Goal: Task Accomplishment & Management: Complete application form

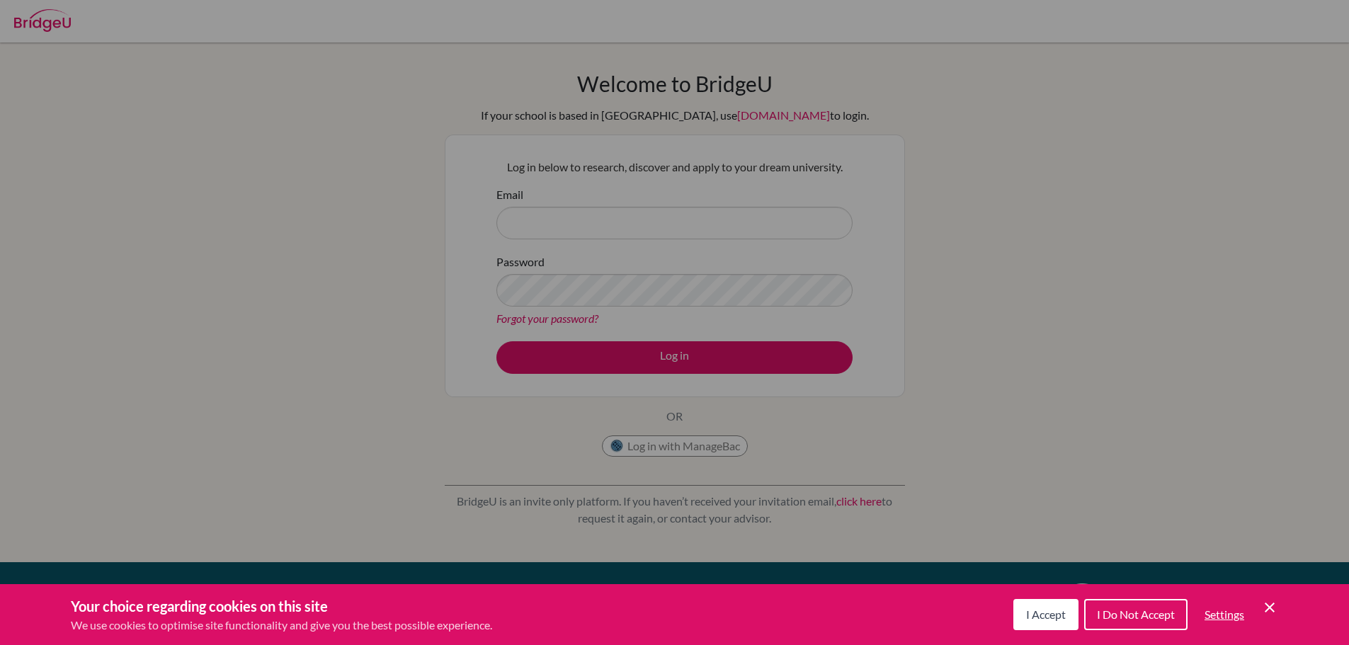
click at [1060, 219] on div "Cookie Preferences" at bounding box center [674, 322] width 1349 height 645
click at [1106, 165] on div "Cookie Preferences" at bounding box center [674, 322] width 1349 height 645
click at [1034, 612] on span "I Accept" at bounding box center [1043, 614] width 40 height 12
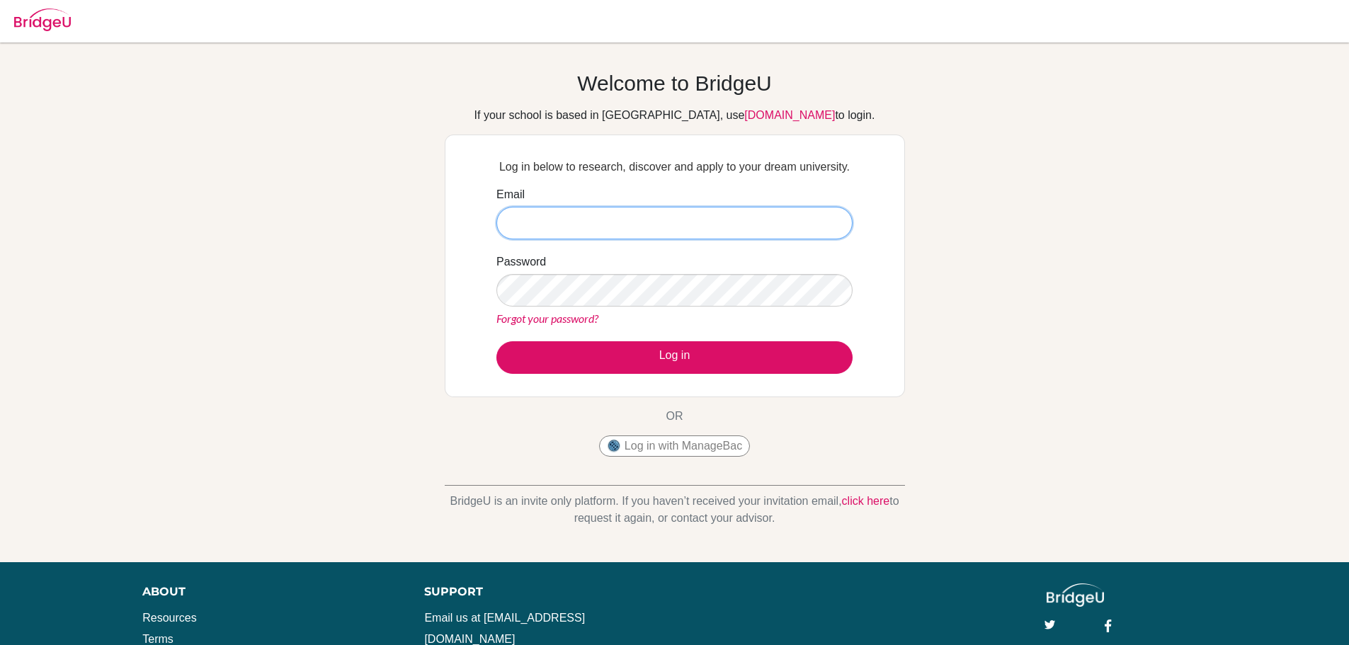
click at [613, 210] on input "Email" at bounding box center [674, 223] width 356 height 33
paste input "[DOMAIN_NAME][EMAIL_ADDRESS][DOMAIN_NAME]"
type input "[DOMAIN_NAME][EMAIL_ADDRESS][DOMAIN_NAME]"
drag, startPoint x: 1046, startPoint y: 355, endPoint x: 992, endPoint y: 358, distance: 54.6
click at [1044, 355] on div "Welcome to [GEOGRAPHIC_DATA] If your school is based in [GEOGRAPHIC_DATA], use …" at bounding box center [674, 302] width 1349 height 463
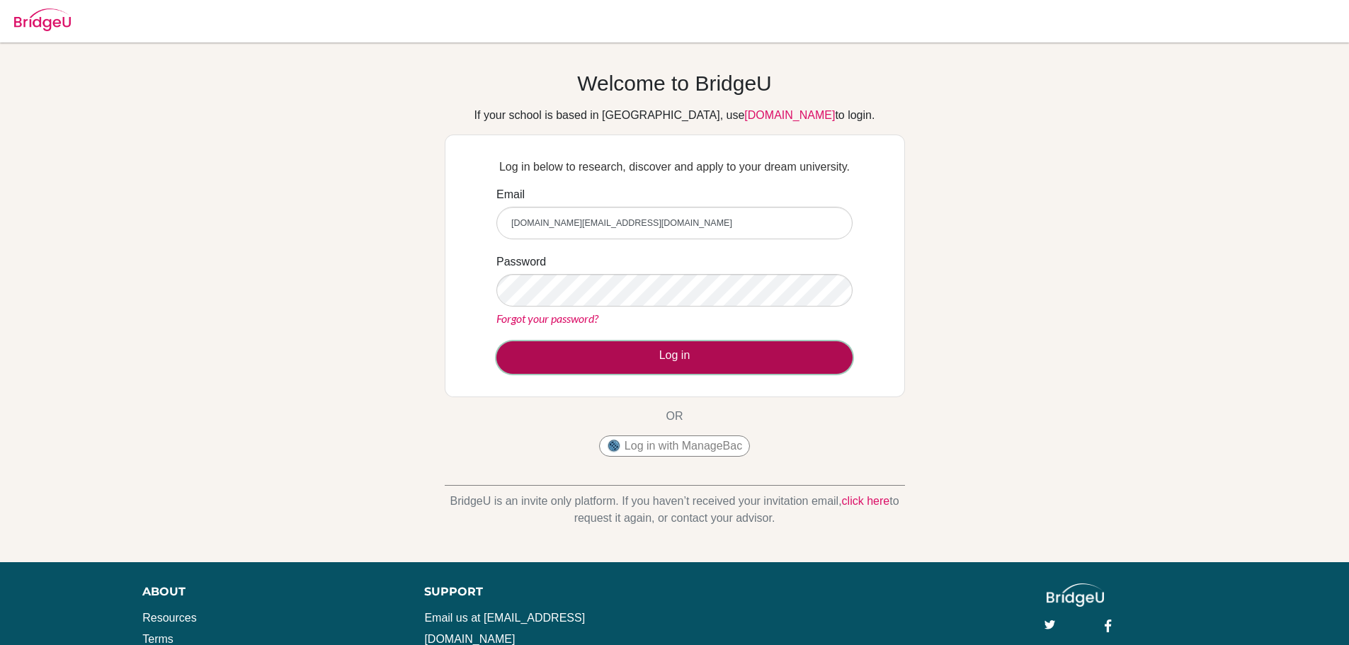
click at [806, 358] on button "Log in" at bounding box center [674, 357] width 356 height 33
